Goal: Book appointment/travel/reservation

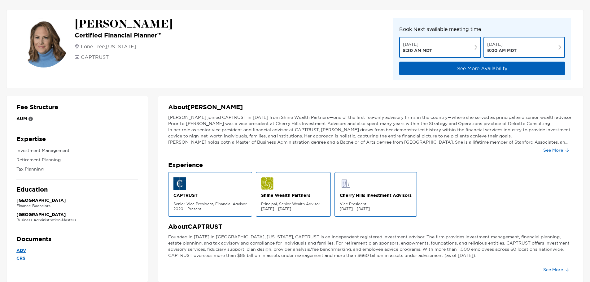
scroll to position [0, 0]
click at [558, 150] on button "See More" at bounding box center [555, 150] width 35 height 10
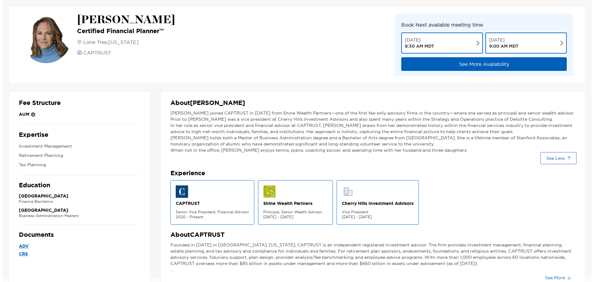
scroll to position [0, 0]
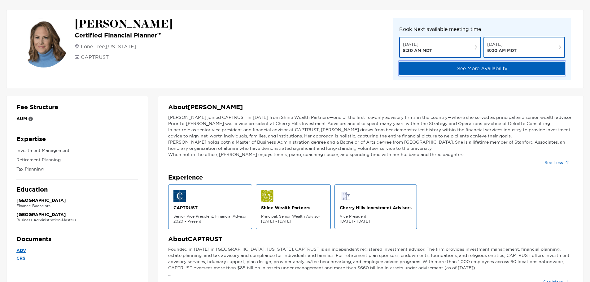
click at [500, 70] on button "See More Availability" at bounding box center [482, 69] width 166 height 14
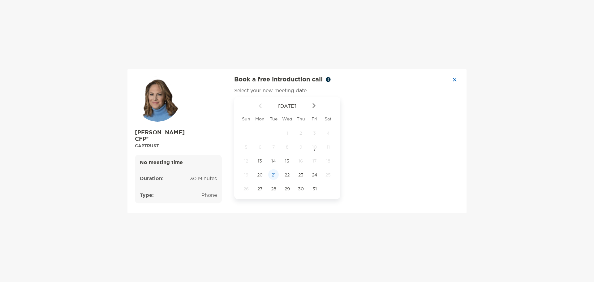
click at [274, 174] on span "21" at bounding box center [273, 175] width 11 height 6
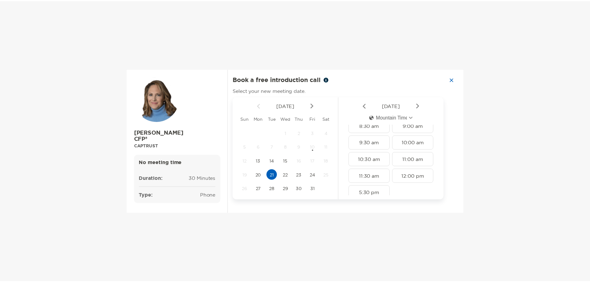
scroll to position [15, 0]
click at [368, 185] on div "5:30 pm" at bounding box center [371, 183] width 41 height 14
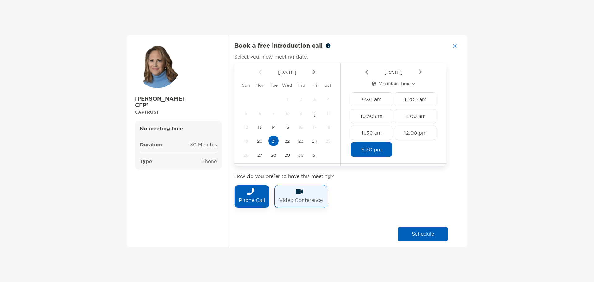
click at [298, 191] on img at bounding box center [299, 191] width 7 height 7
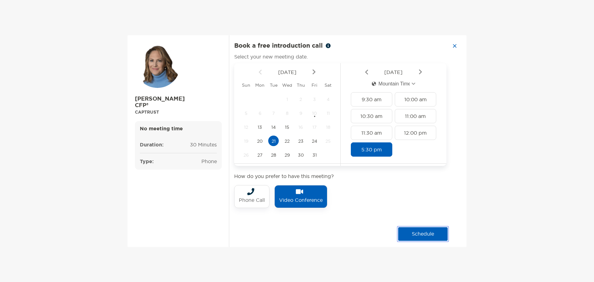
click at [428, 235] on button "schedule" at bounding box center [423, 234] width 50 height 14
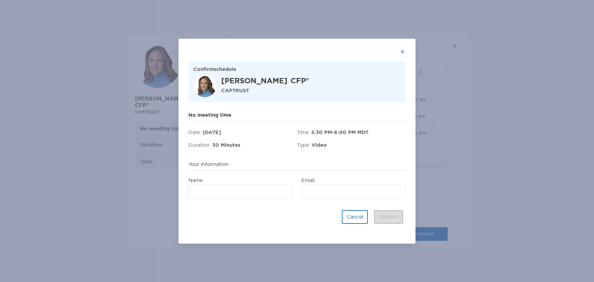
click at [213, 163] on h3 "Your information" at bounding box center [297, 165] width 217 height 9
click at [212, 190] on input "Name" at bounding box center [240, 191] width 103 height 13
type input "**********"
click at [312, 194] on input "Email" at bounding box center [353, 191] width 103 height 13
type input "**********"
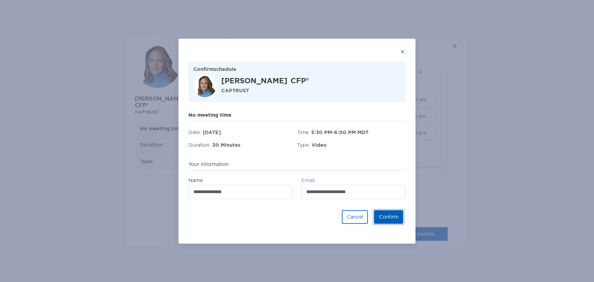
click at [390, 216] on button "Confirm" at bounding box center [388, 217] width 29 height 14
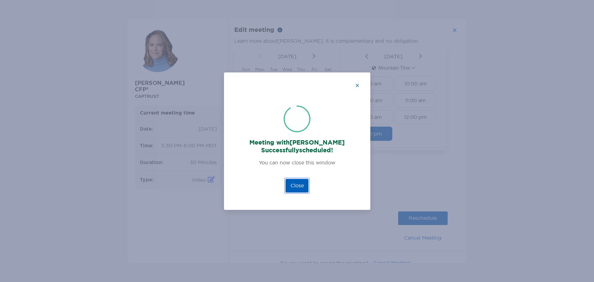
click at [295, 187] on button "Close" at bounding box center [297, 186] width 23 height 14
